Goal: Register for event/course

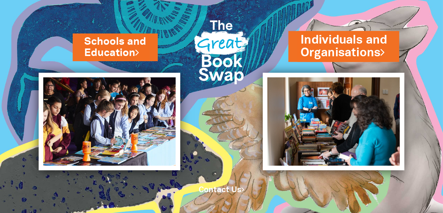
click at [360, 46] on link "Individuals and Organisations" at bounding box center [344, 45] width 87 height 29
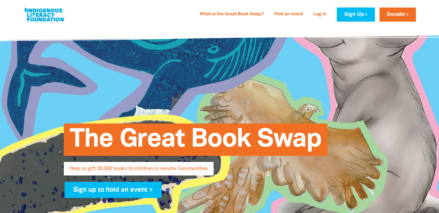
select select "AU"
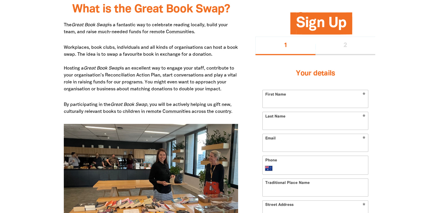
scroll to position [279, 0]
